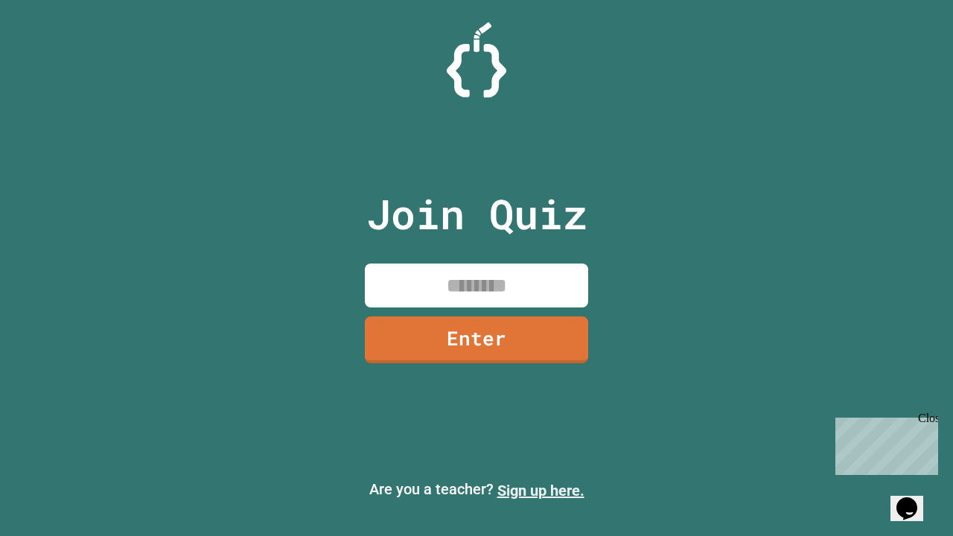
click at [540, 490] on link "Sign up here." at bounding box center [540, 491] width 87 height 18
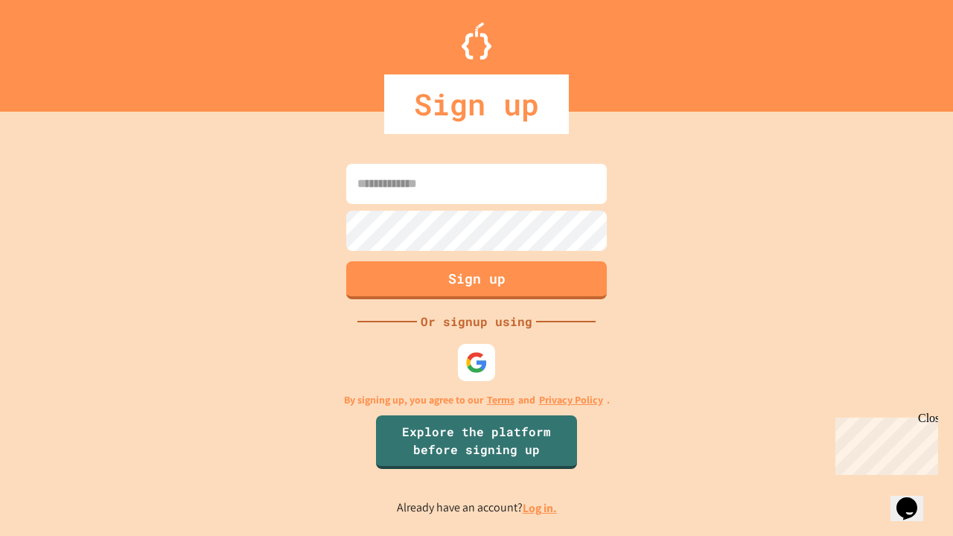
click at [540, 508] on link "Log in." at bounding box center [539, 508] width 34 height 16
